Goal: Task Accomplishment & Management: Use online tool/utility

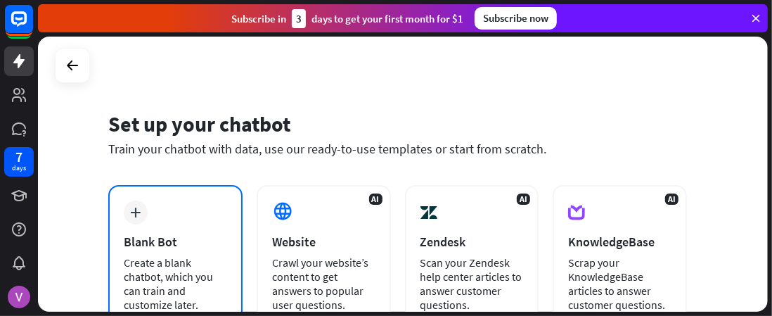
click at [183, 186] on div "plus Blank Bot Create a blank chatbot, which you can train and customize later." at bounding box center [175, 256] width 134 height 142
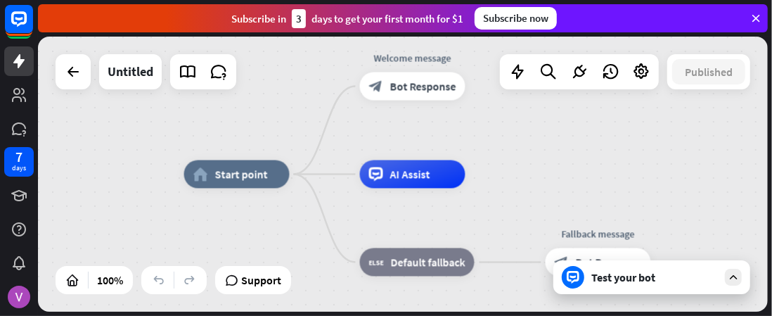
click at [603, 273] on div "Test your bot" at bounding box center [654, 277] width 127 height 14
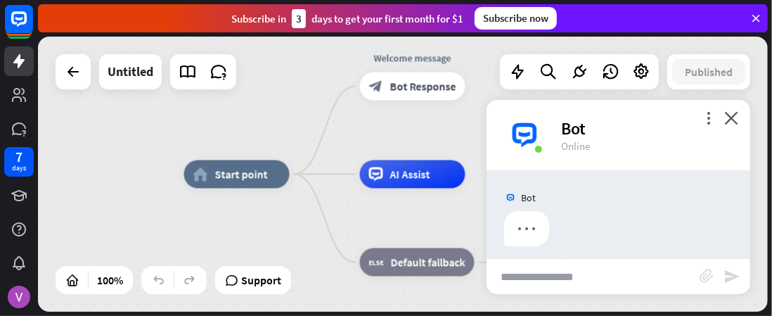
click at [603, 273] on div "home_2 Start point Welcome message block_bot_response Bot Response AI Assist bl…" at bounding box center [403, 174] width 730 height 275
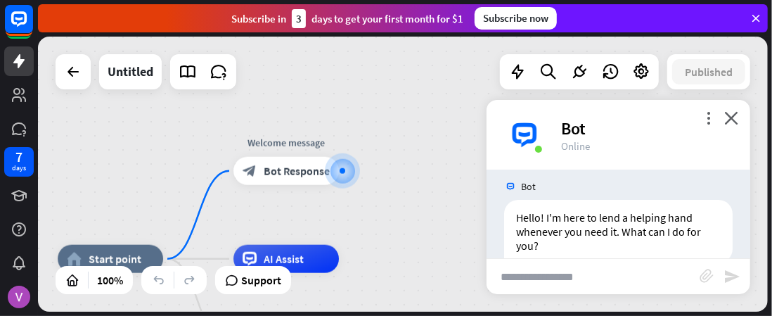
scroll to position [37, 0]
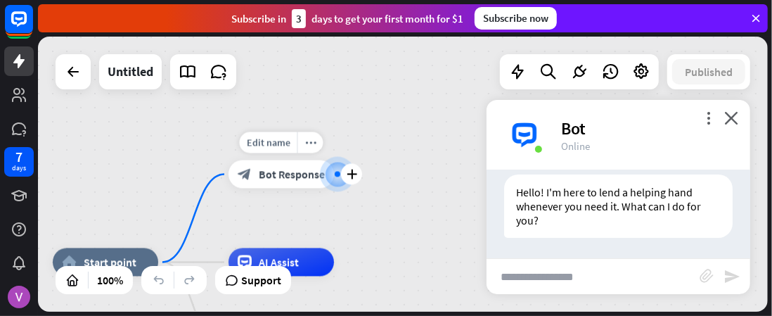
click at [288, 177] on span "Bot Response" at bounding box center [292, 174] width 66 height 14
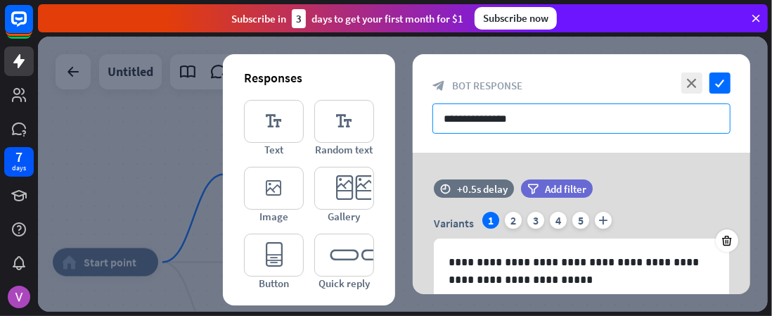
click at [535, 120] on input "**********" at bounding box center [582, 118] width 298 height 30
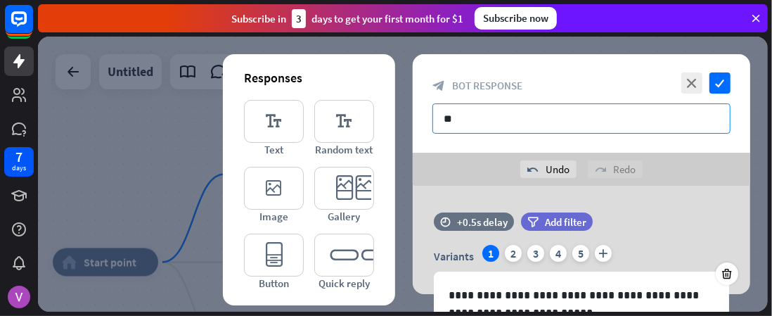
type input "*"
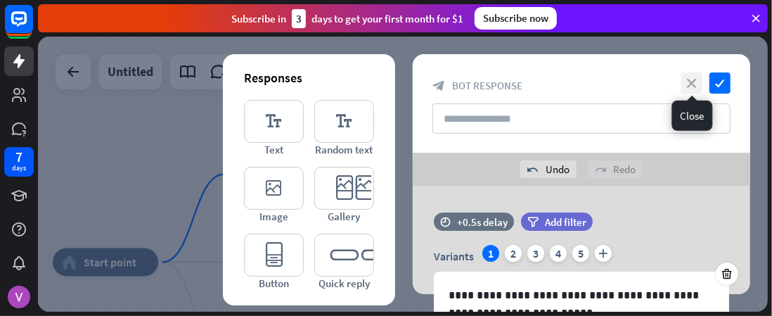
click at [694, 77] on icon "close" at bounding box center [691, 82] width 21 height 21
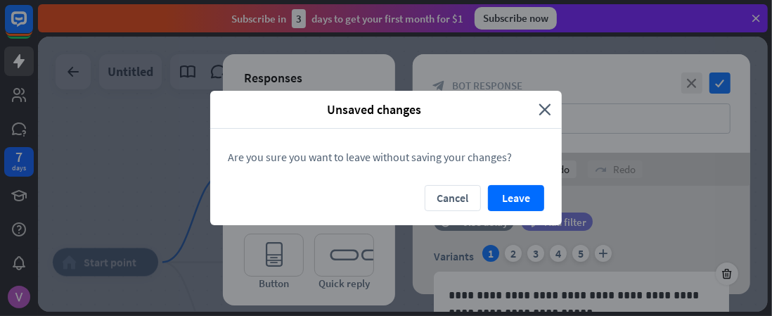
click at [521, 223] on div "Cancel Leave" at bounding box center [386, 205] width 352 height 40
click at [509, 200] on button "Leave" at bounding box center [516, 198] width 56 height 26
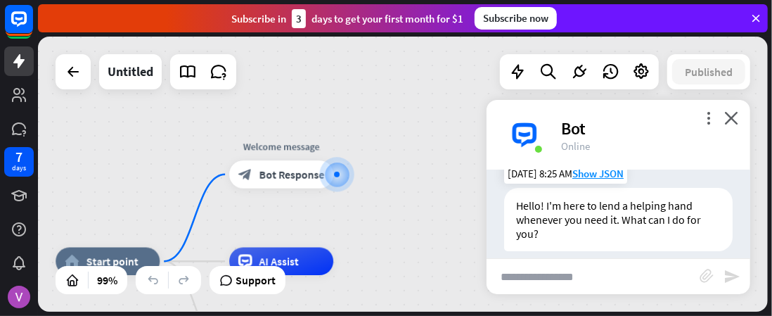
scroll to position [37, 0]
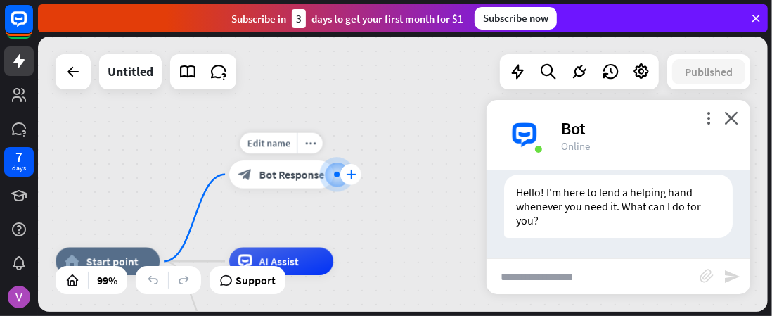
click at [350, 171] on icon "plus" at bounding box center [351, 174] width 11 height 10
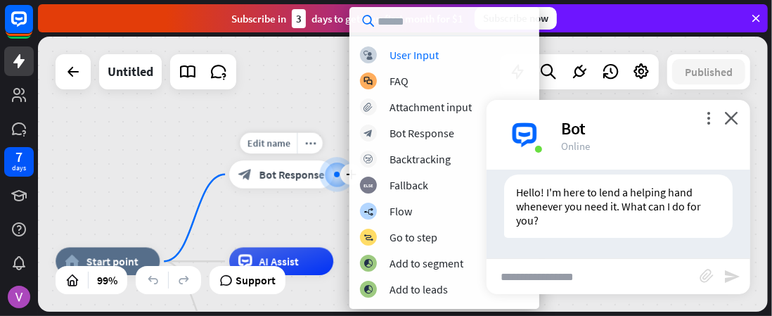
click at [229, 160] on div "Edit name more_horiz plus block_bot_response Bot Response" at bounding box center [281, 174] width 104 height 28
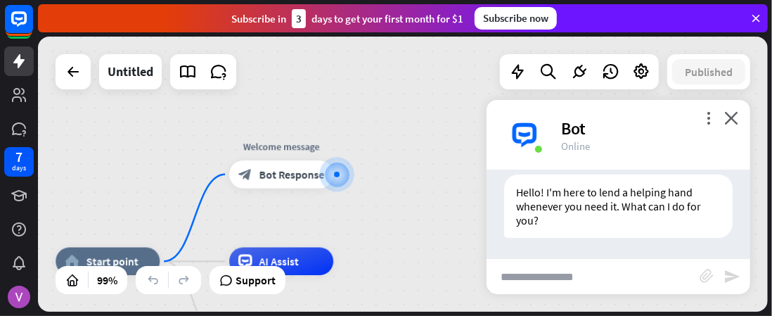
click at [530, 270] on input "text" at bounding box center [593, 276] width 213 height 35
type input "**********"
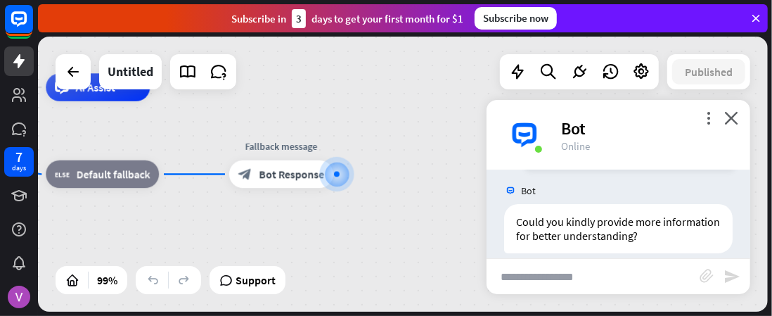
scroll to position [260, 0]
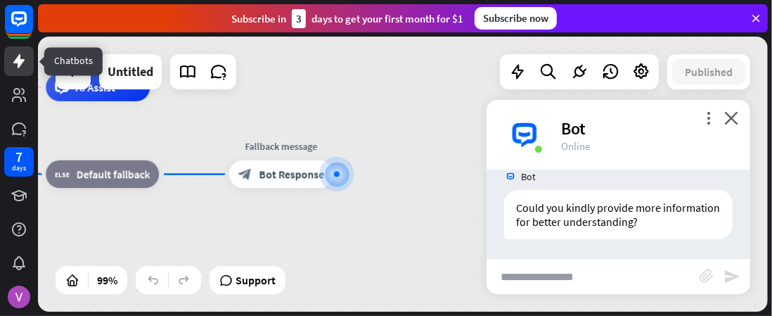
click at [15, 59] on icon at bounding box center [18, 61] width 11 height 14
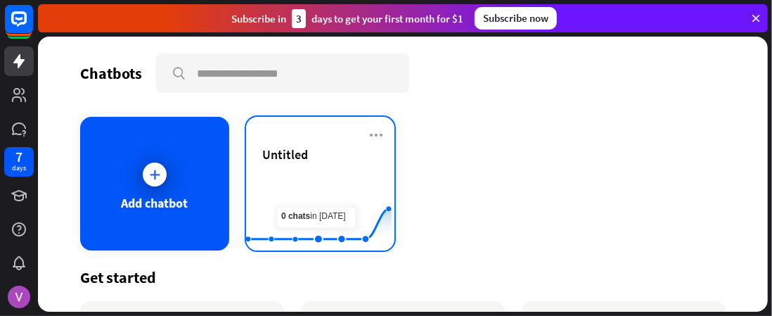
click at [274, 150] on span "Untitled" at bounding box center [286, 154] width 46 height 16
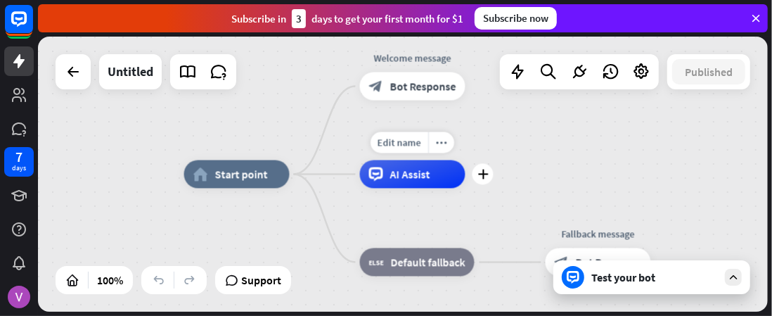
click at [392, 181] on span "AI Assist" at bounding box center [410, 174] width 40 height 14
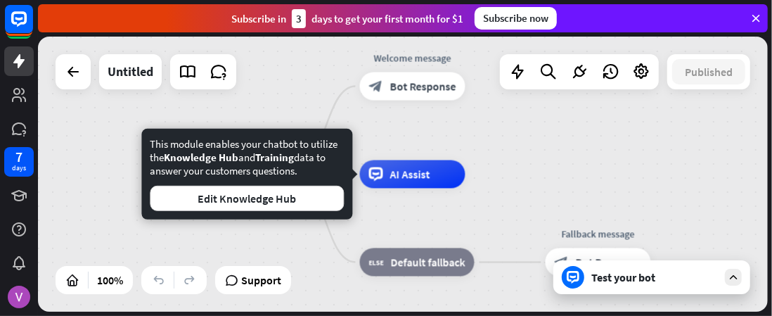
click at [560, 169] on div "home_2 Start point Welcome message block_bot_response Bot Response Edit name mo…" at bounding box center [403, 174] width 730 height 275
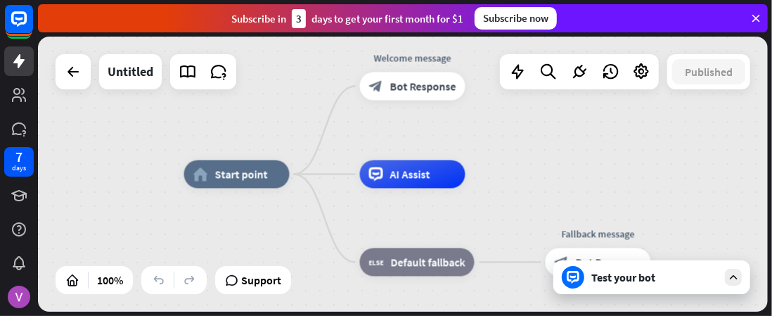
click at [572, 284] on div at bounding box center [573, 277] width 23 height 23
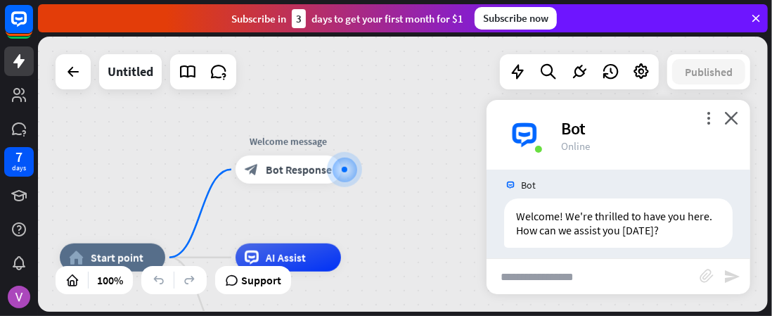
scroll to position [23, 0]
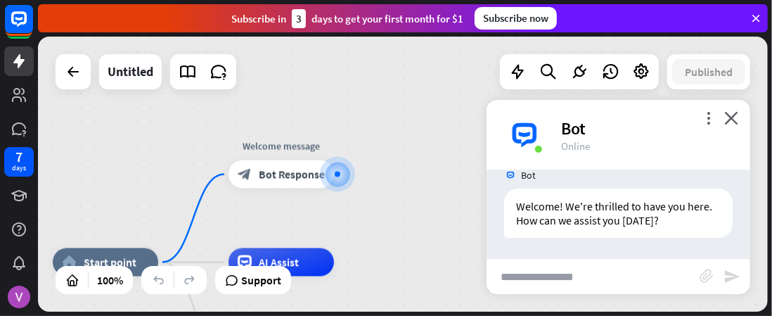
click at [534, 274] on input "text" at bounding box center [593, 276] width 213 height 35
type input "**********"
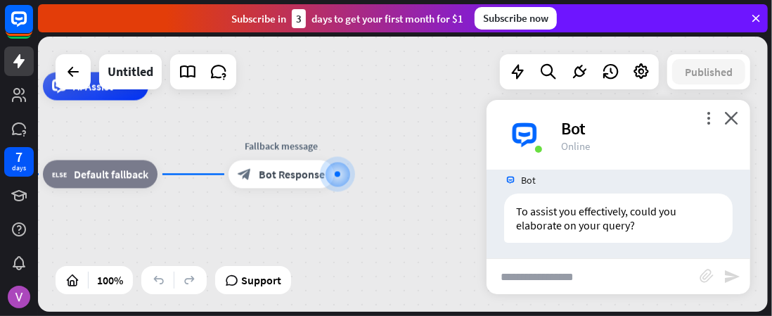
scroll to position [246, 0]
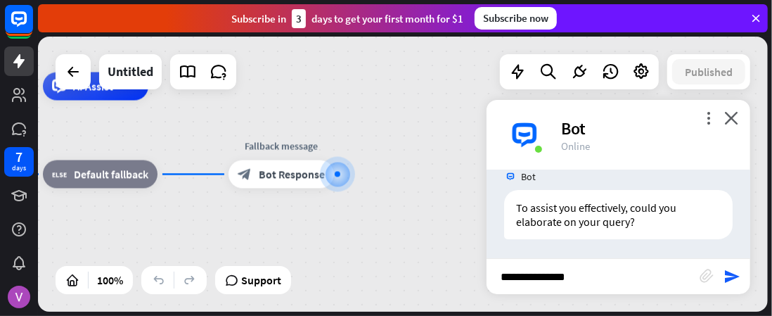
type input "**********"
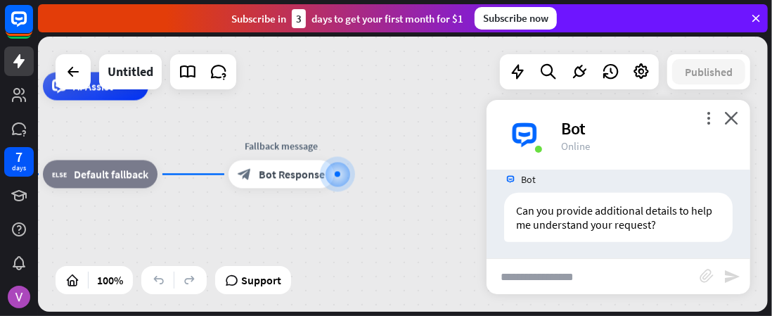
scroll to position [471, 0]
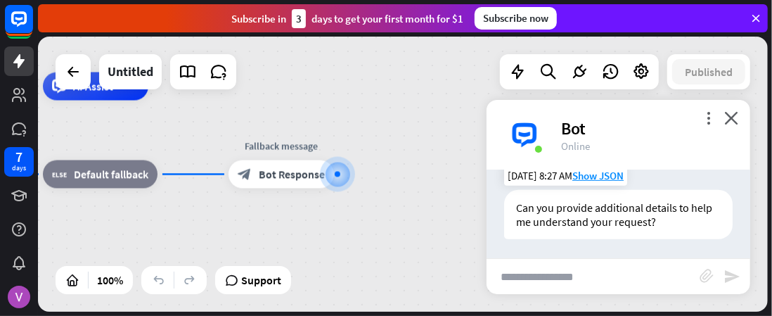
click at [589, 229] on div "Can you provide additional details to help me understand your request?" at bounding box center [618, 214] width 229 height 49
click at [563, 293] on input "text" at bounding box center [593, 276] width 213 height 35
type input "*********"
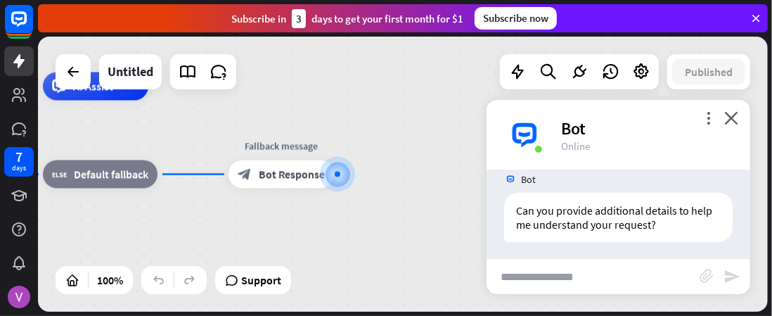
scroll to position [696, 0]
